Goal: Task Accomplishment & Management: Manage account settings

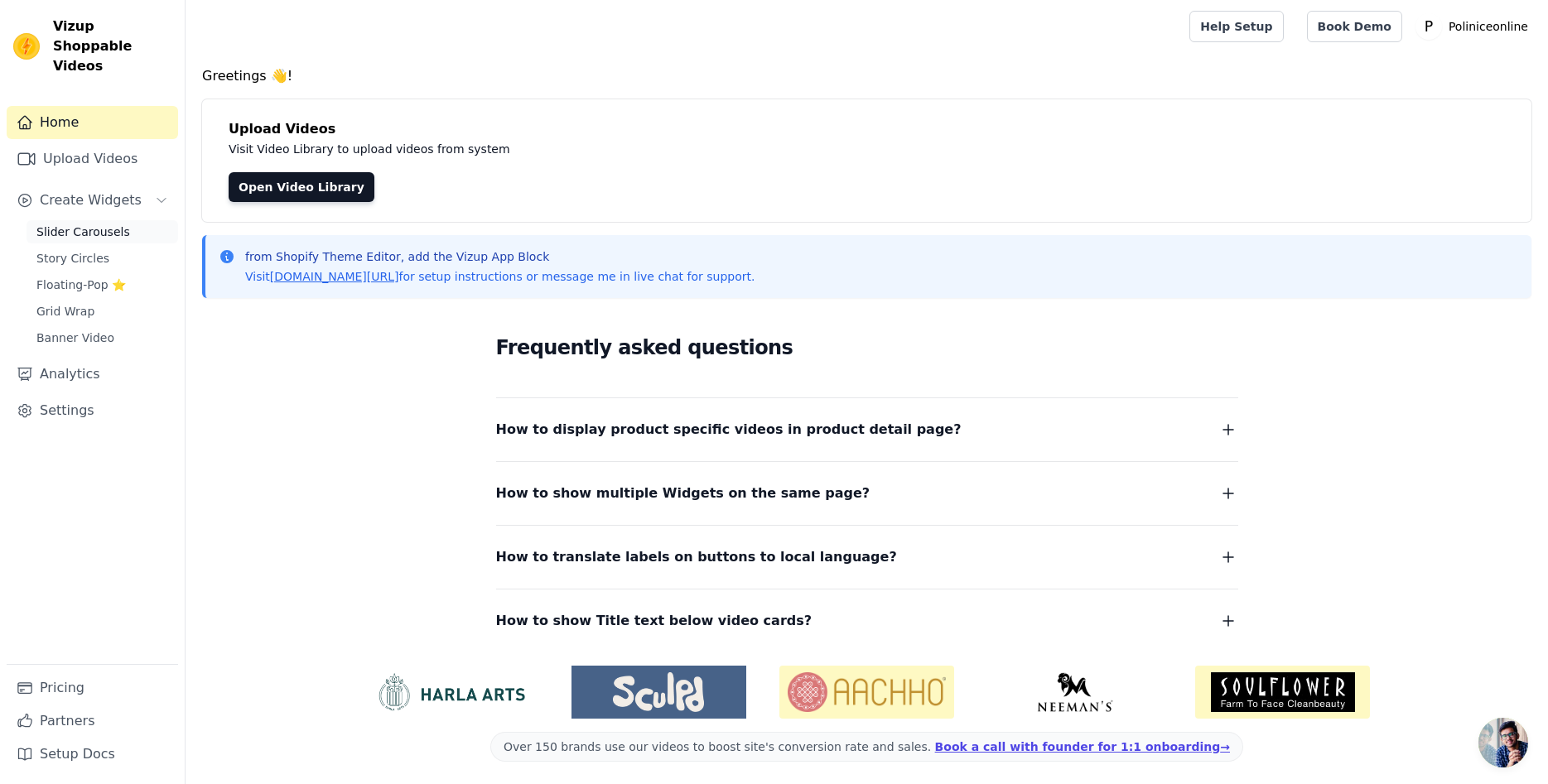
click at [94, 224] on span "Slider Carousels" at bounding box center [83, 232] width 94 height 17
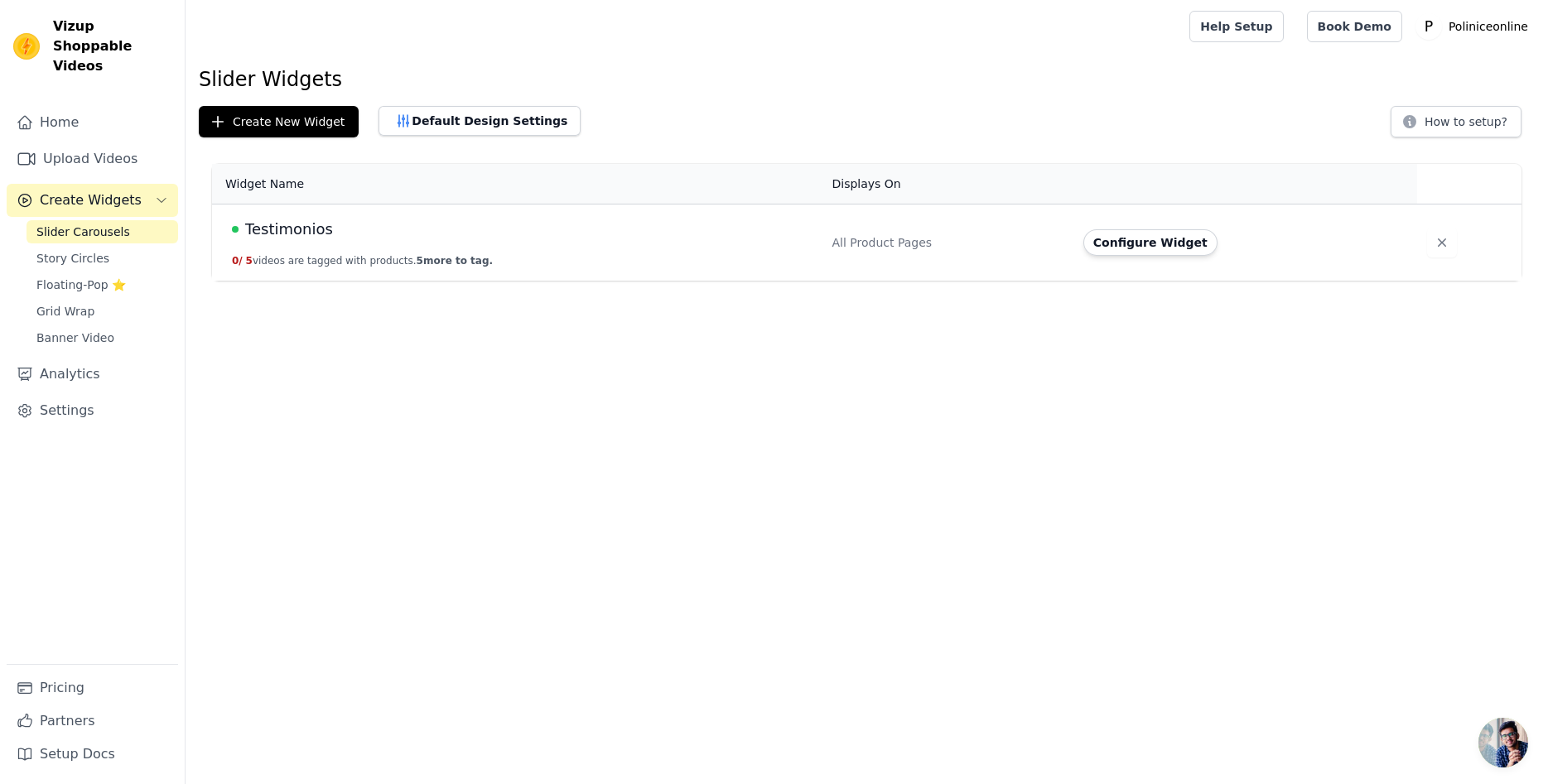
click at [91, 224] on span "Slider Carousels" at bounding box center [83, 232] width 94 height 17
click at [343, 246] on td "Testimonios 0 / 5 videos are tagged with products. 5 more to tag." at bounding box center [516, 243] width 610 height 77
click at [313, 233] on span "Testimonios" at bounding box center [289, 229] width 87 height 24
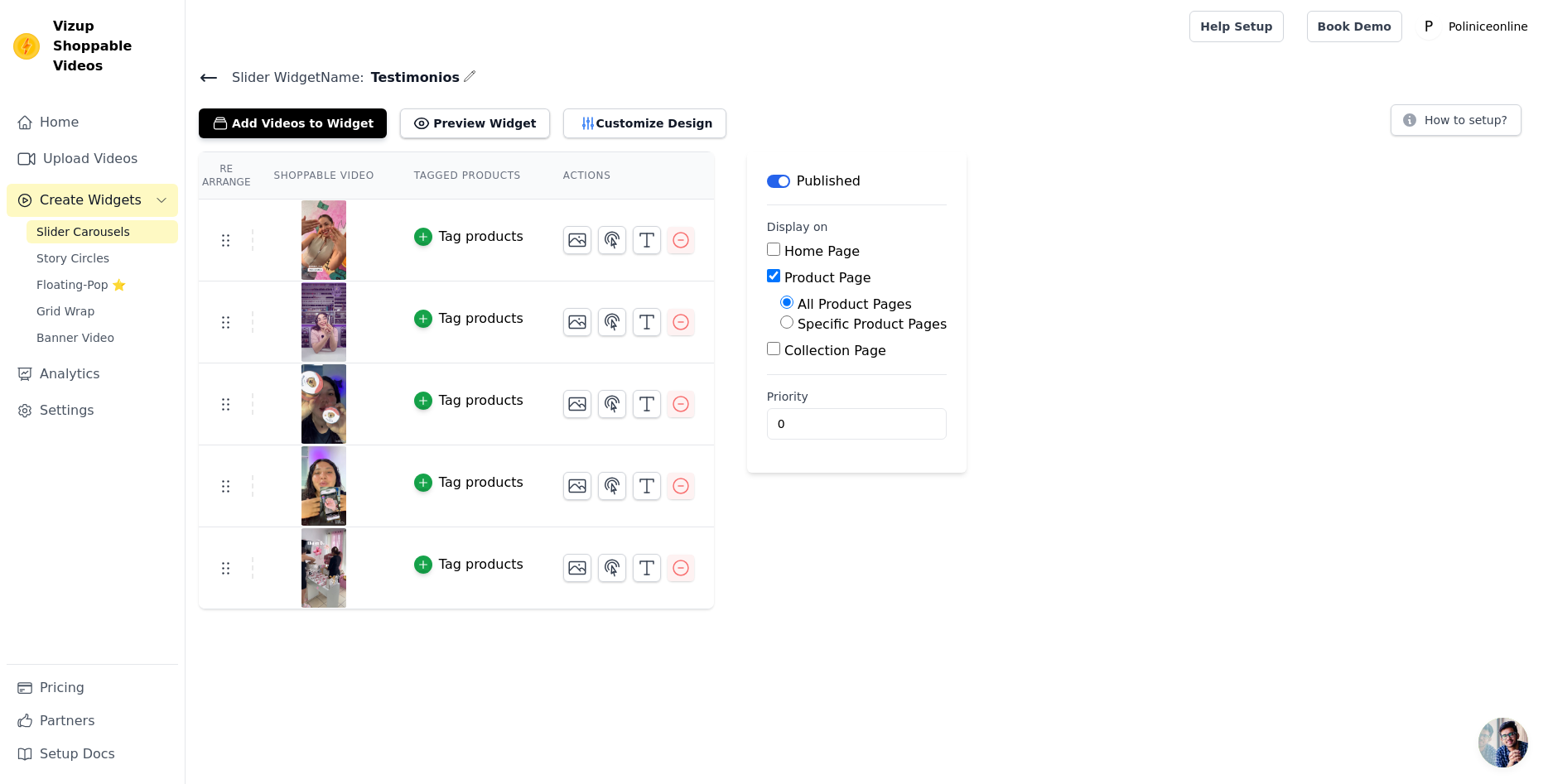
click at [767, 247] on input "Home Page" at bounding box center [773, 248] width 13 height 13
checkbox input "true"
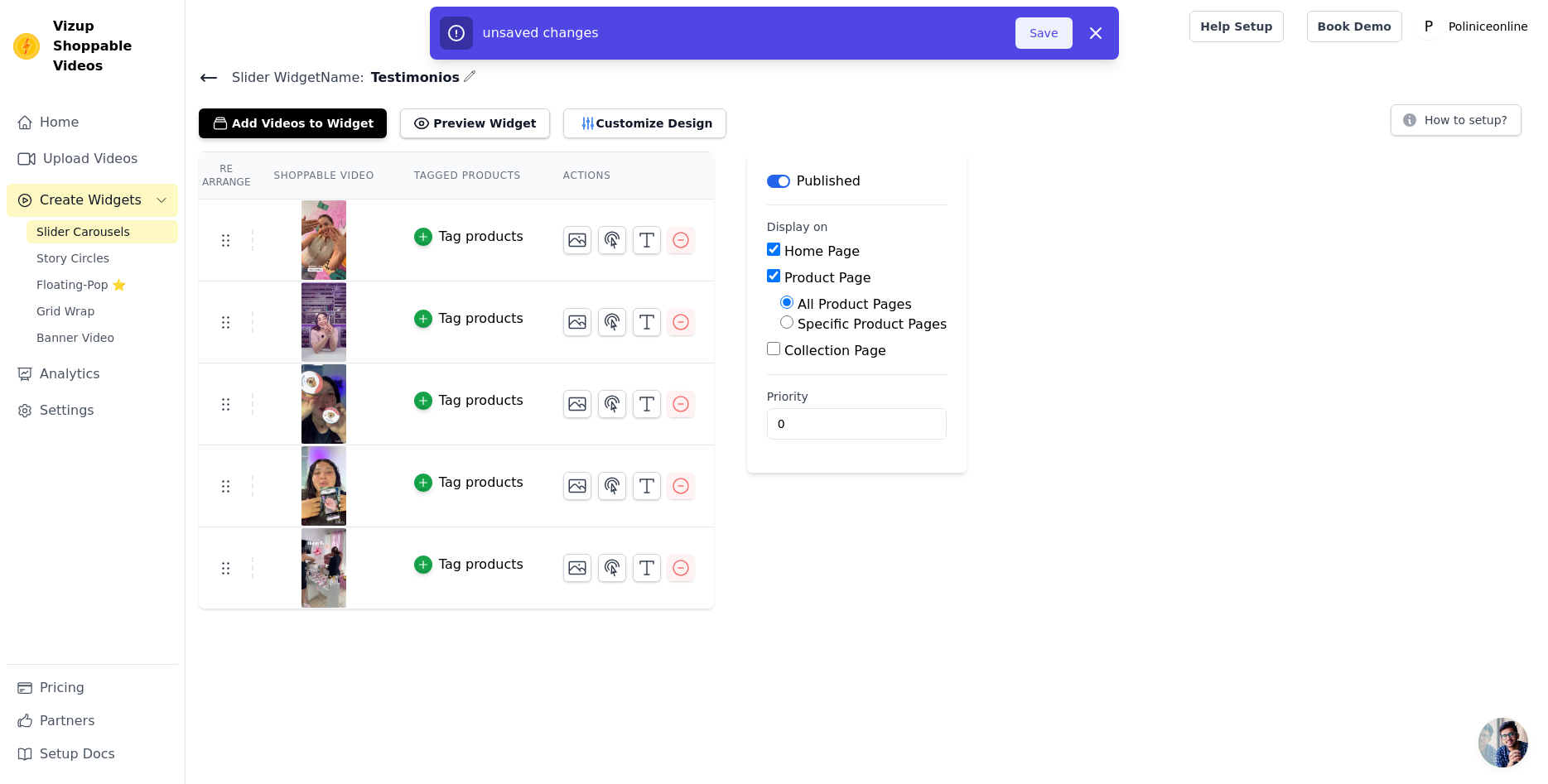
click at [1042, 31] on button "Save" at bounding box center [1043, 33] width 56 height 31
